Goal: Task Accomplishment & Management: Complete application form

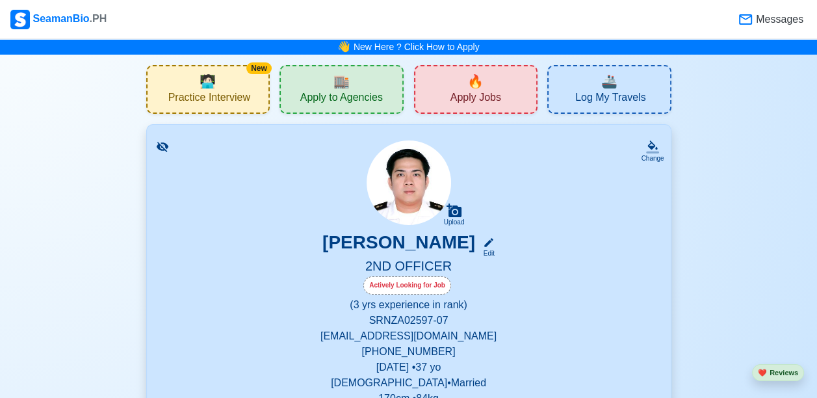
click at [487, 81] on div "🔥 Apply Jobs" at bounding box center [476, 89] width 124 height 49
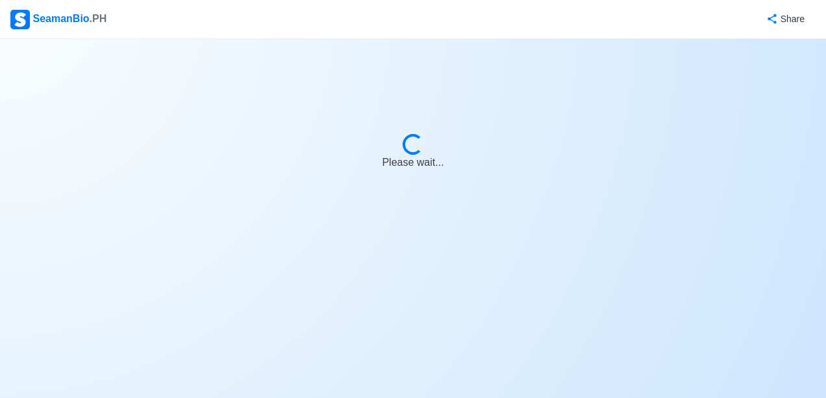
select select "2nd Officer"
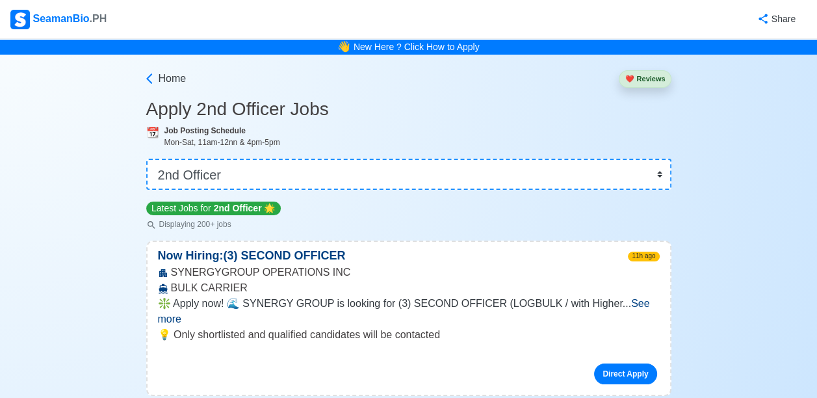
click at [630, 301] on span "See more" at bounding box center [404, 311] width 492 height 27
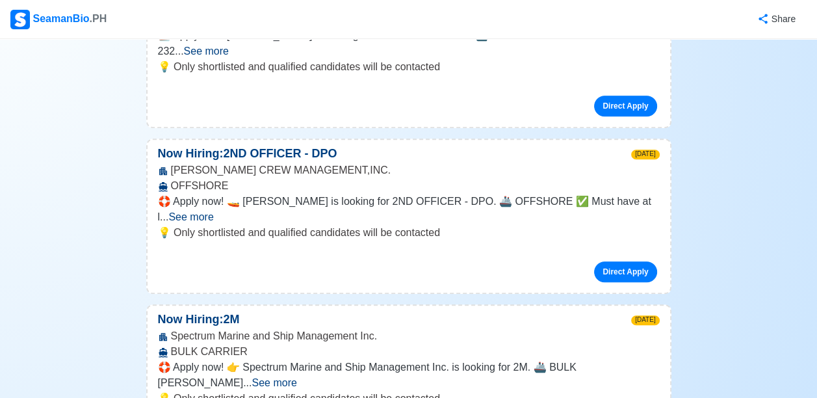
scroll to position [678, 0]
click at [296, 376] on span "See more" at bounding box center [273, 381] width 45 height 11
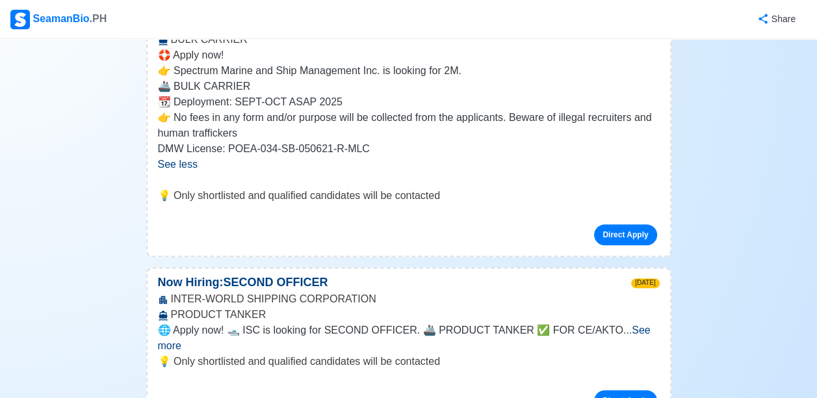
scroll to position [0, 0]
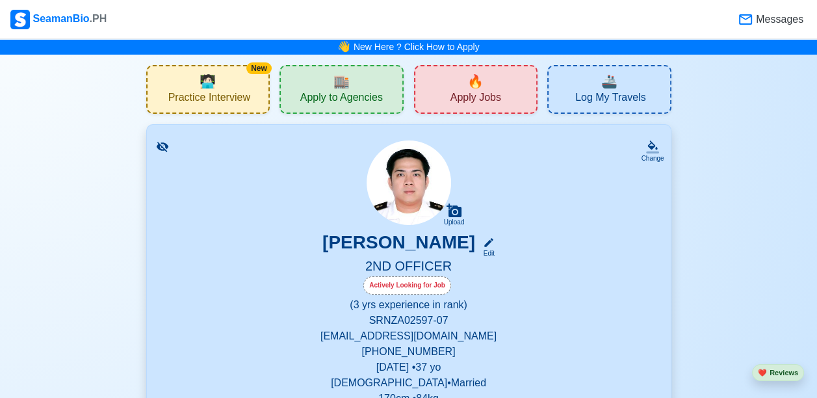
click at [354, 99] on span "Apply to Agencies" at bounding box center [341, 99] width 82 height 16
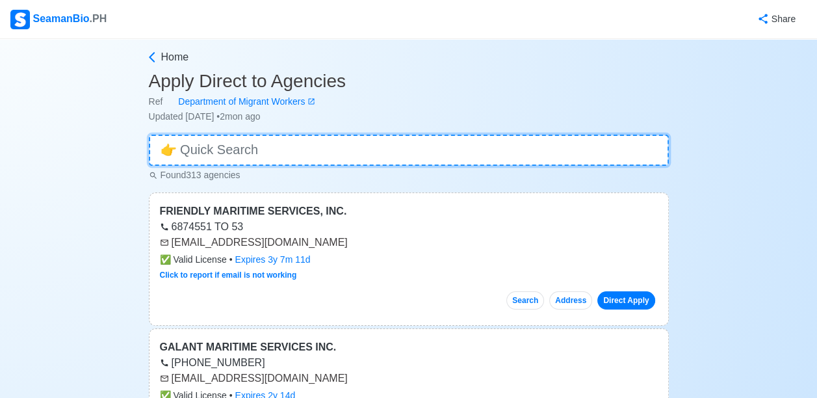
click at [277, 151] on input at bounding box center [409, 149] width 520 height 31
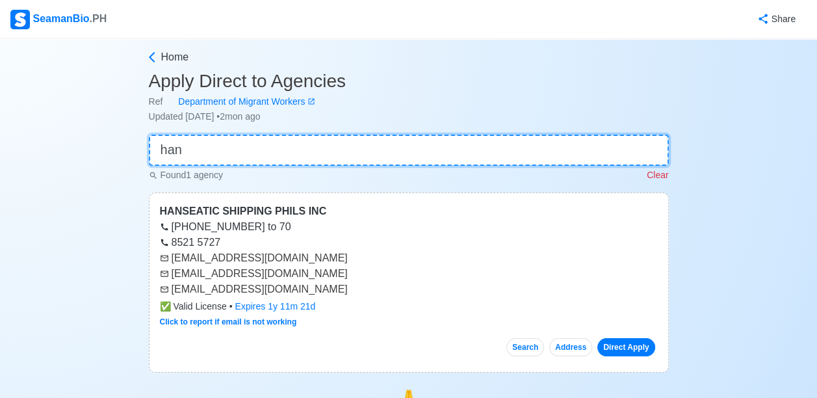
type input "han"
